Goal: Task Accomplishment & Management: Manage account settings

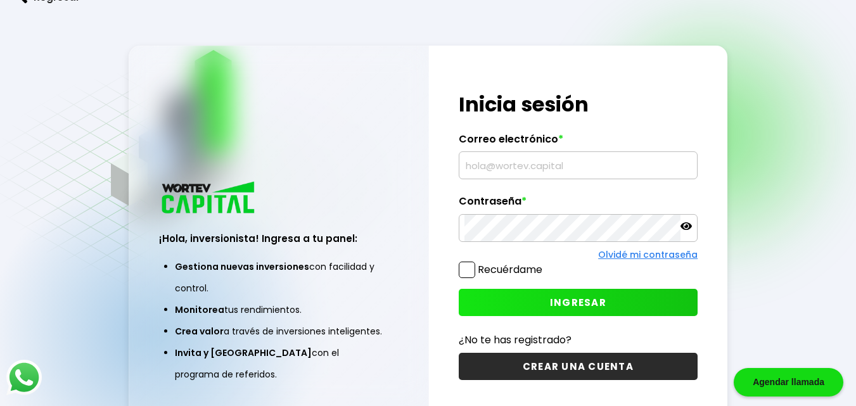
click at [533, 158] on input "text" at bounding box center [578, 165] width 228 height 27
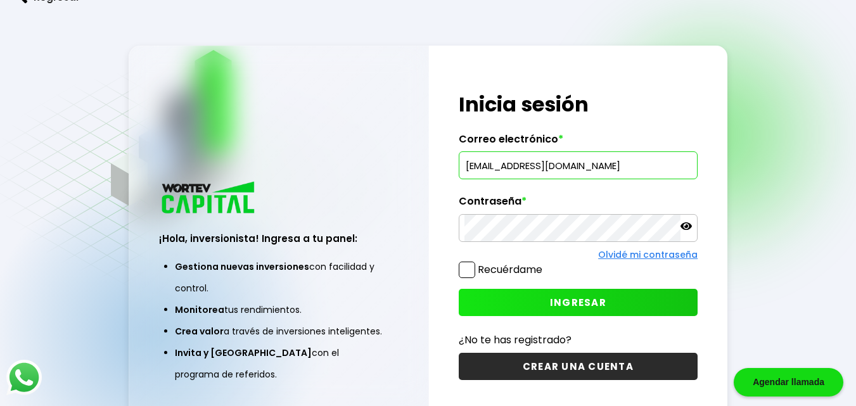
type input "[EMAIL_ADDRESS][DOMAIN_NAME]"
click at [570, 292] on button "INGRESAR" at bounding box center [578, 302] width 239 height 27
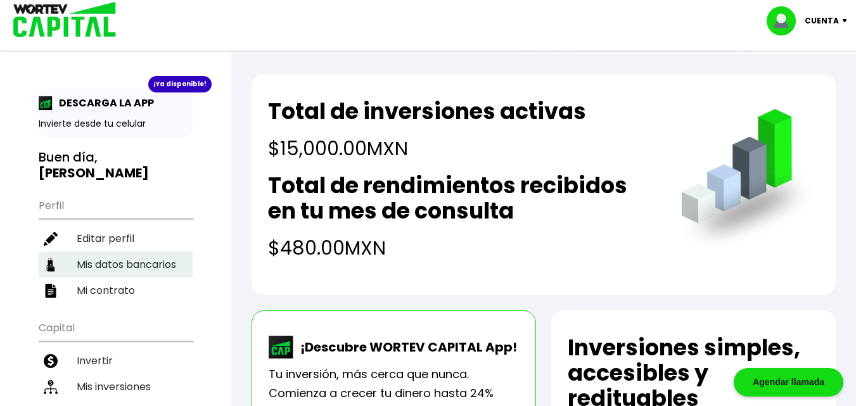
scroll to position [127, 0]
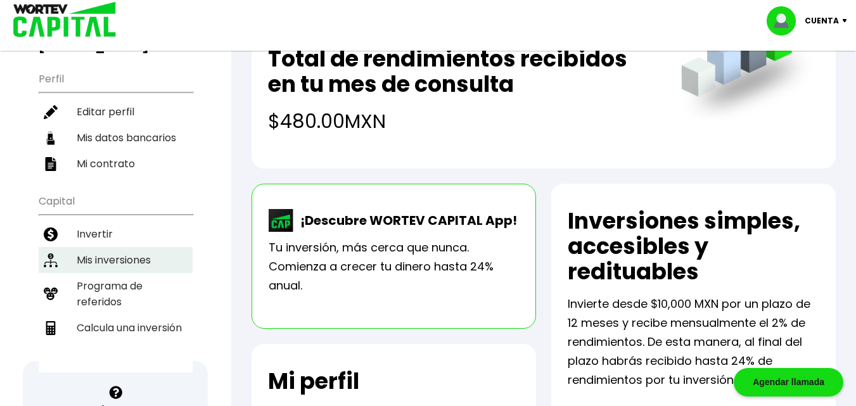
click at [130, 247] on li "Mis inversiones" at bounding box center [116, 260] width 154 height 26
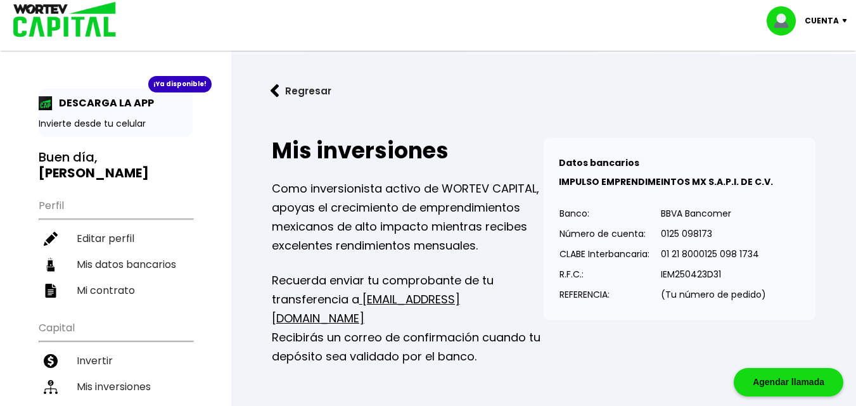
click at [814, 22] on p "Cuenta" at bounding box center [822, 20] width 34 height 19
click at [810, 87] on li "Cerrar sesión" at bounding box center [808, 85] width 101 height 26
